Goal: Find specific page/section: Find specific page/section

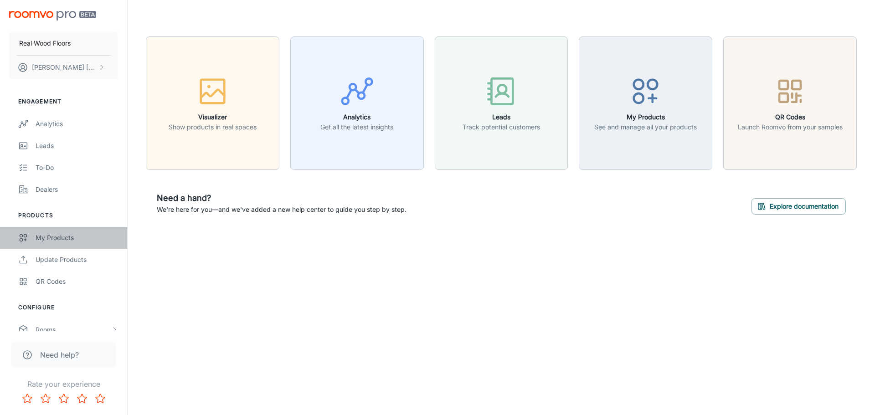
click at [60, 240] on div "My Products" at bounding box center [77, 238] width 82 height 10
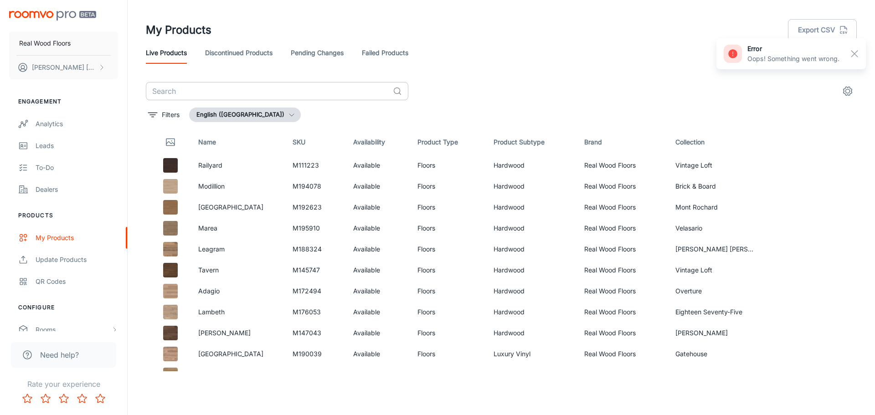
click at [228, 89] on input "text" at bounding box center [267, 91] width 243 height 18
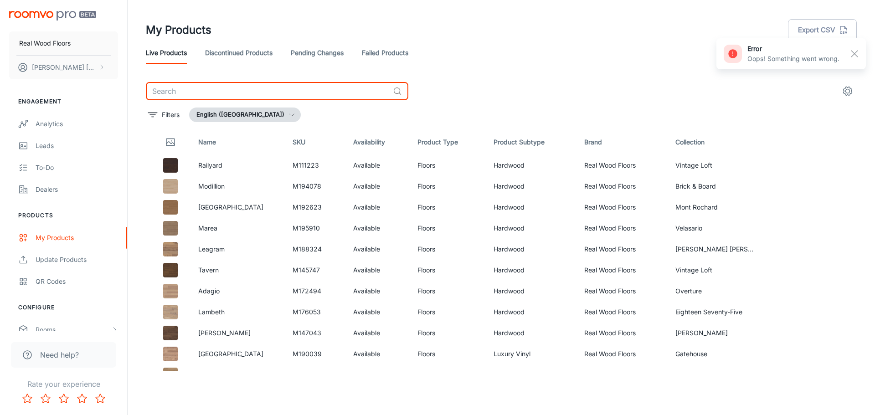
paste input "[GEOGRAPHIC_DATA]"
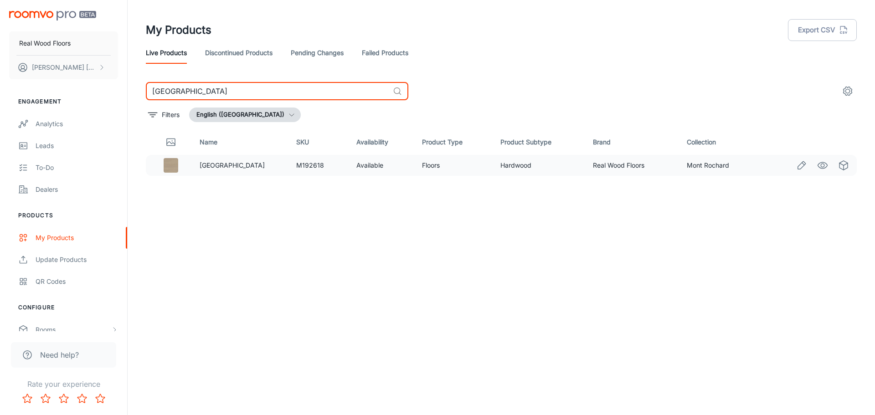
type input "[GEOGRAPHIC_DATA]"
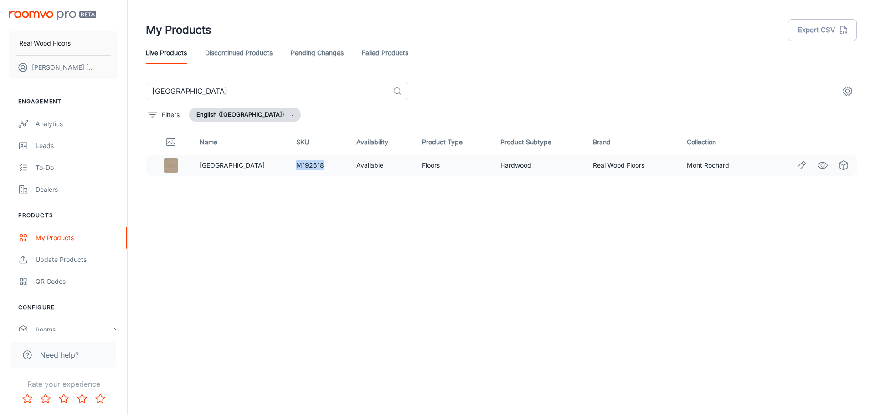
drag, startPoint x: 255, startPoint y: 164, endPoint x: 285, endPoint y: 164, distance: 29.6
click at [289, 164] on td "M192618" at bounding box center [319, 165] width 60 height 21
copy td "M192618"
